Goal: Task Accomplishment & Management: Manage account settings

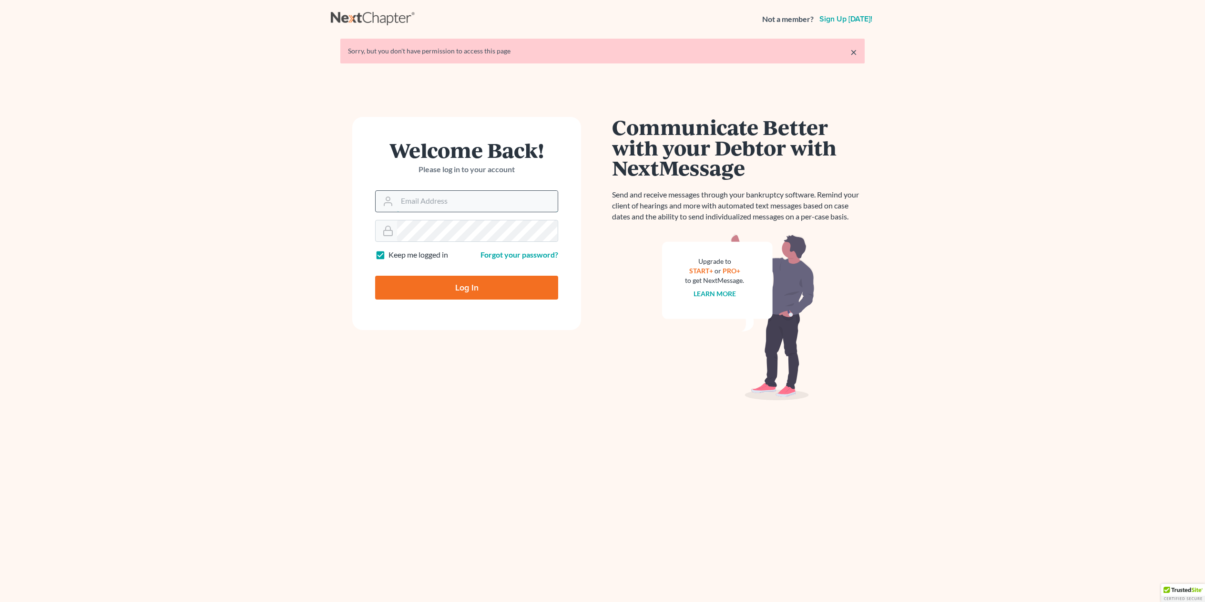
click at [449, 204] on input "Email Address" at bounding box center [477, 201] width 161 height 21
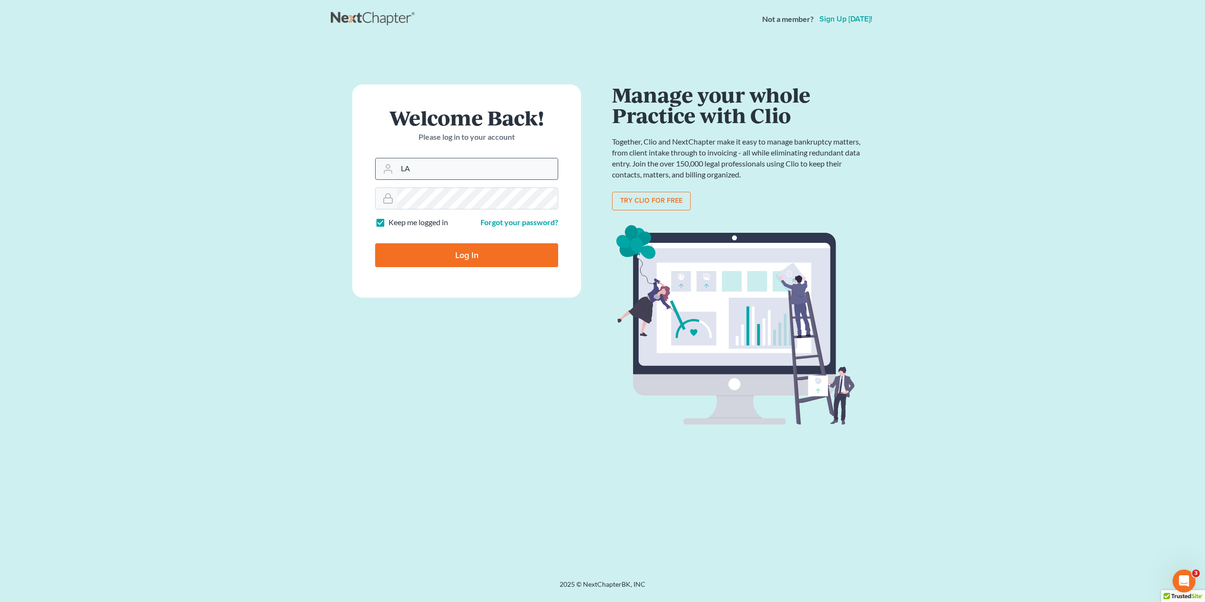
type input "L"
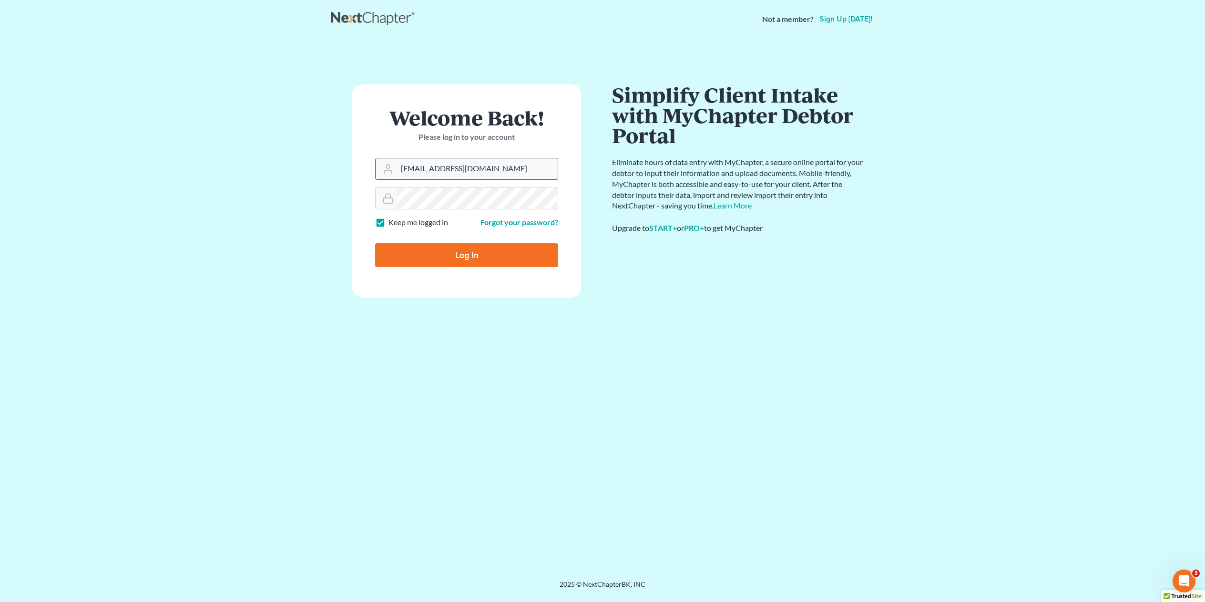
type input "[EMAIL_ADDRESS][DOMAIN_NAME]"
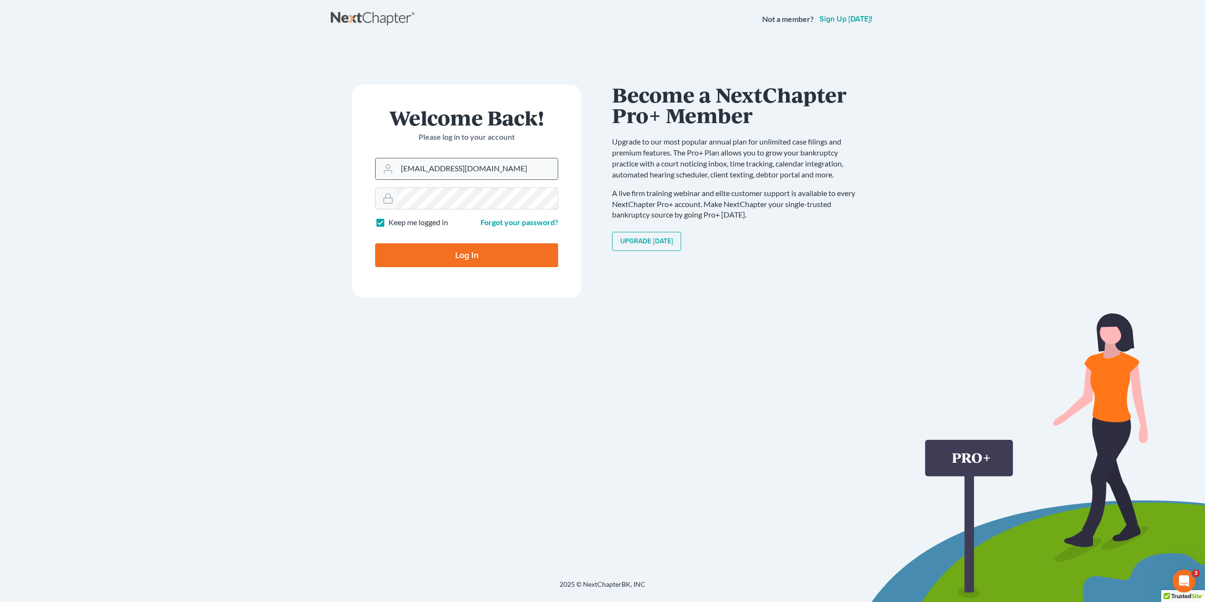
click at [375, 243] on input "Log In" at bounding box center [466, 255] width 183 height 24
type input "Thinking..."
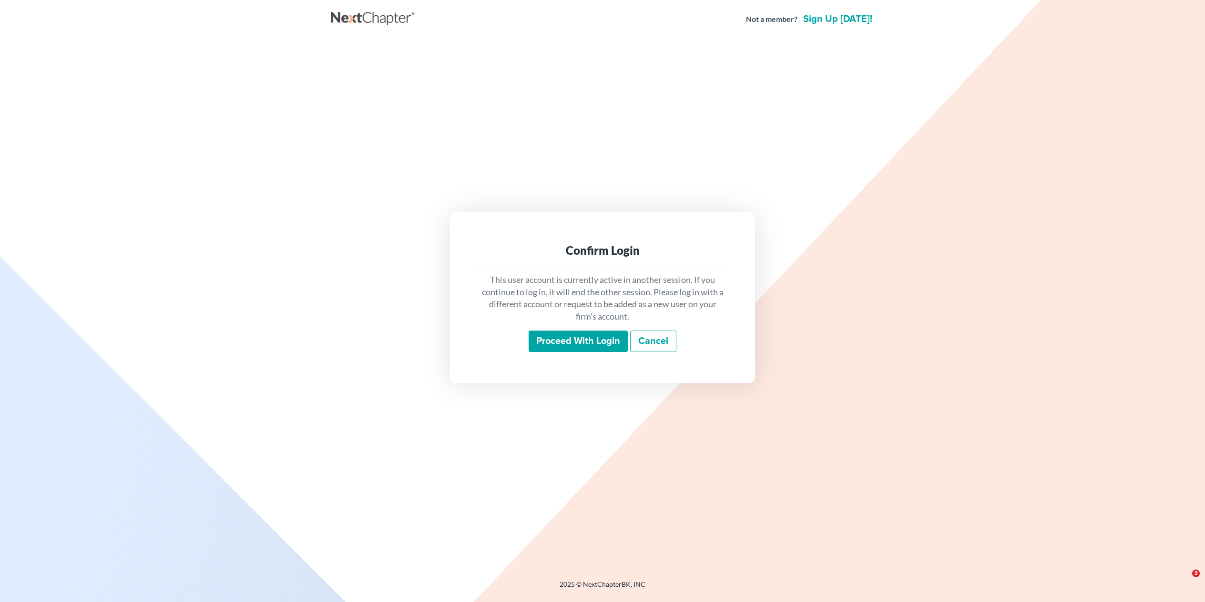
click at [590, 340] on input "Proceed with login" at bounding box center [578, 341] width 99 height 22
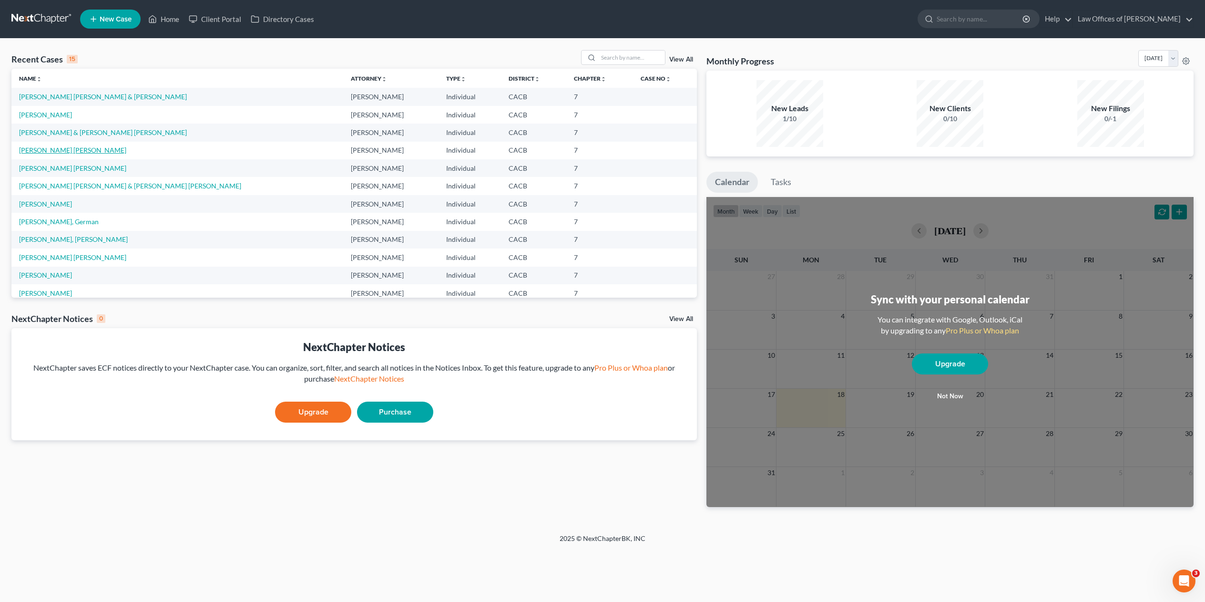
click at [87, 149] on link "[PERSON_NAME] [PERSON_NAME]" at bounding box center [72, 150] width 107 height 8
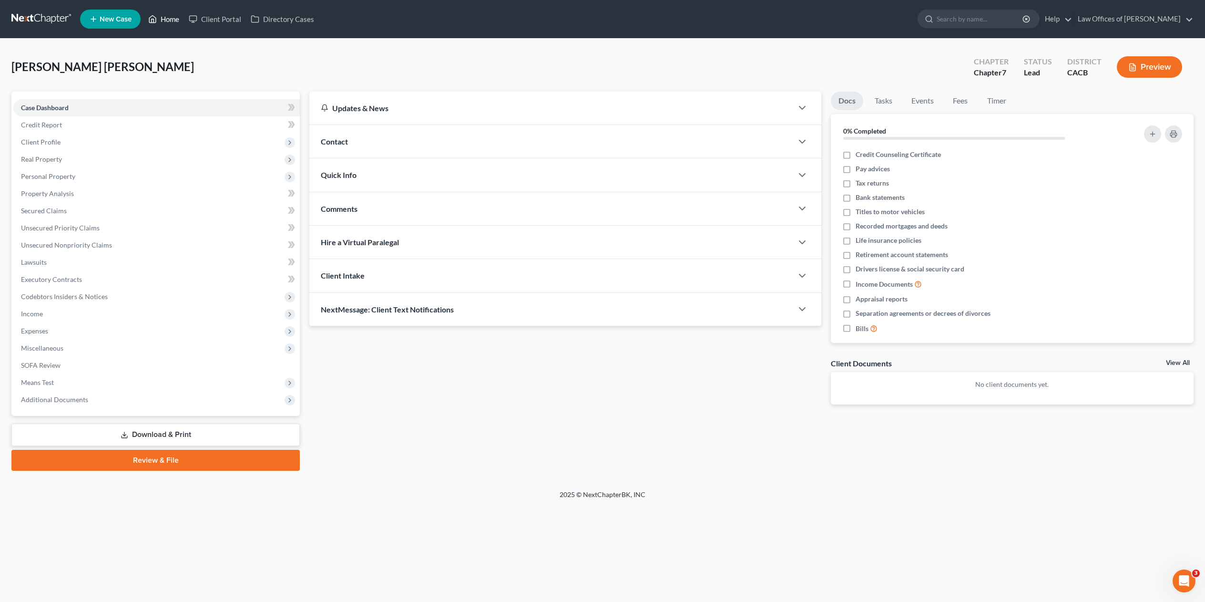
click at [163, 19] on link "Home" at bounding box center [164, 18] width 41 height 17
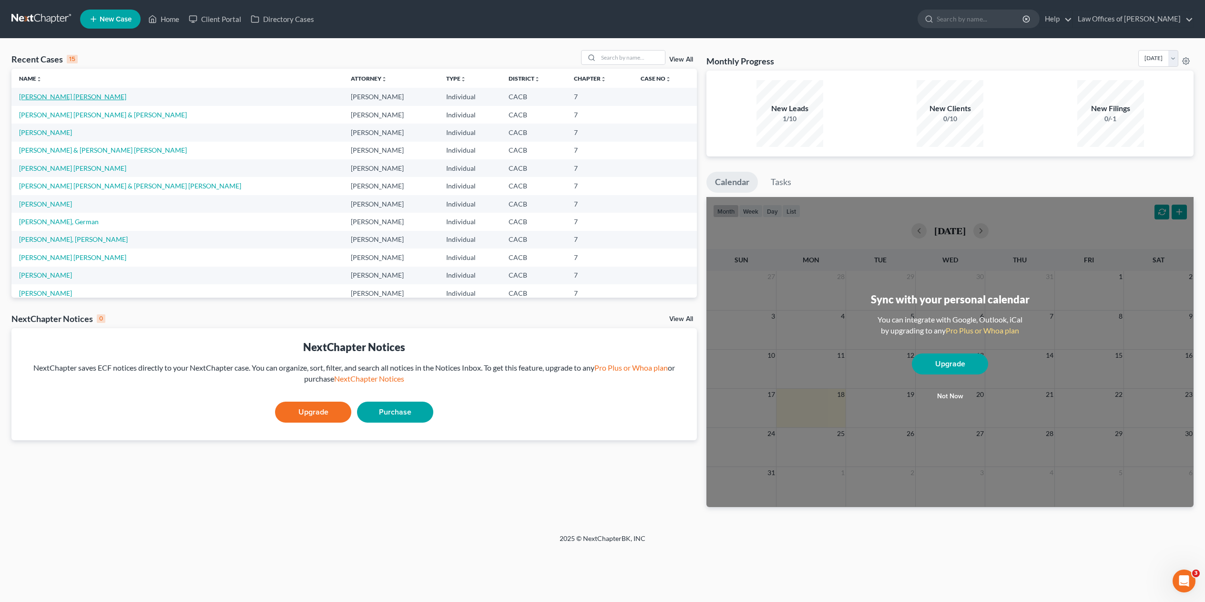
click at [71, 96] on link "[PERSON_NAME] [PERSON_NAME]" at bounding box center [72, 96] width 107 height 8
